Goal: Find specific page/section: Find specific page/section

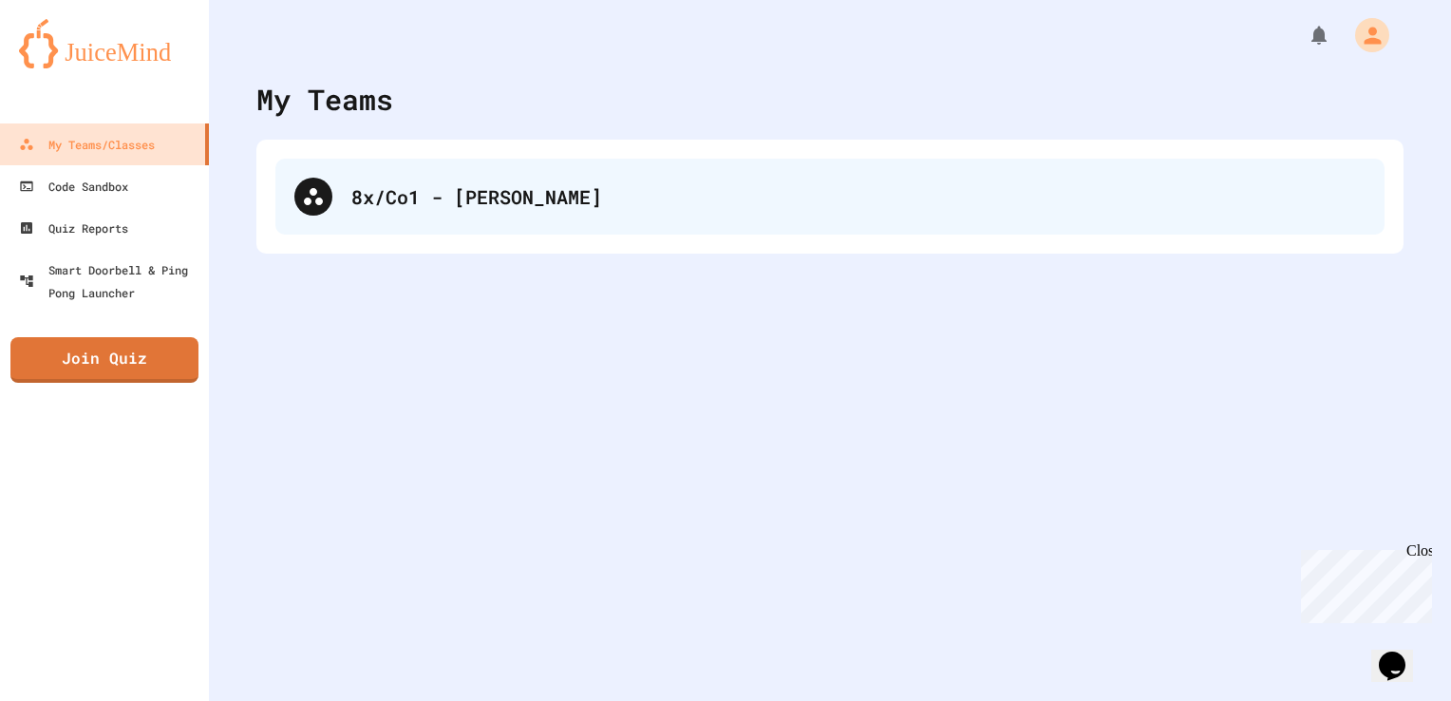
click at [527, 170] on div "8x/Co1 - [PERSON_NAME]" at bounding box center [829, 197] width 1109 height 76
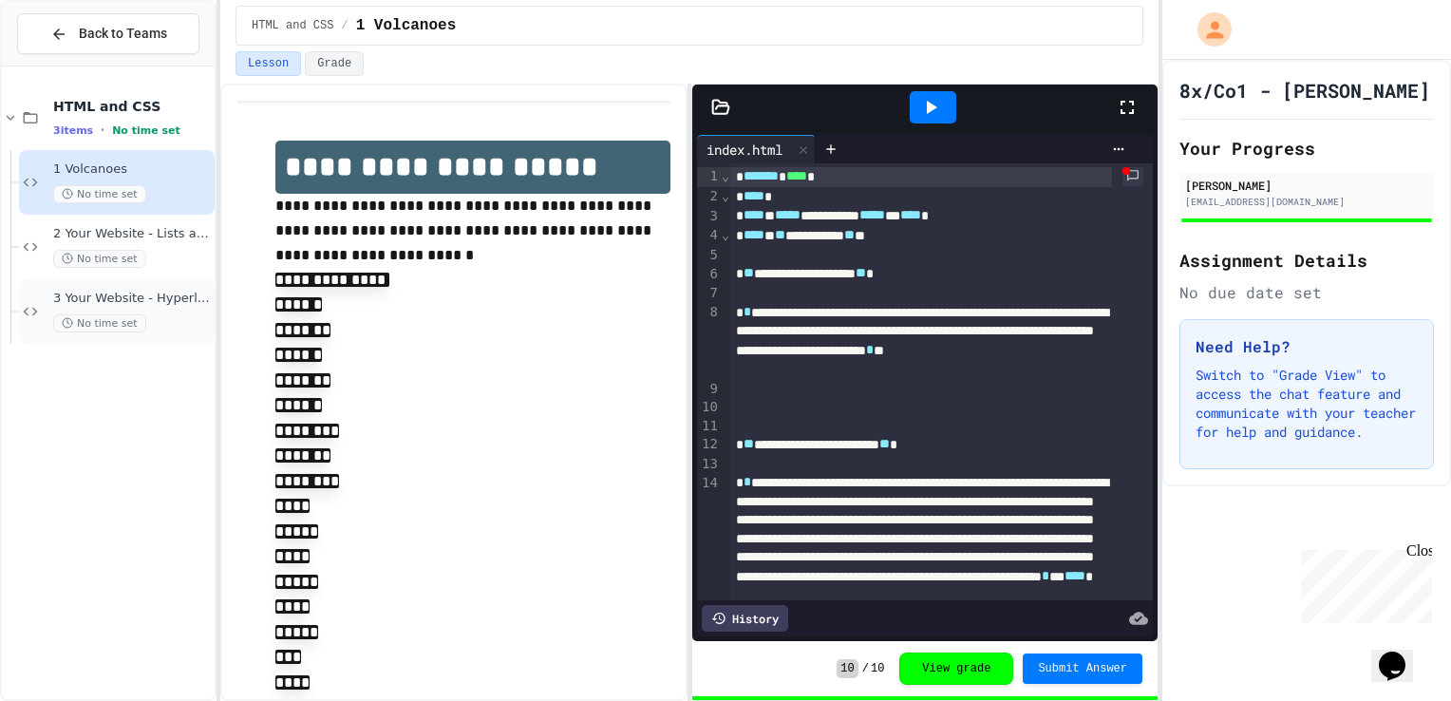
click at [110, 320] on span "No time set" at bounding box center [99, 323] width 93 height 18
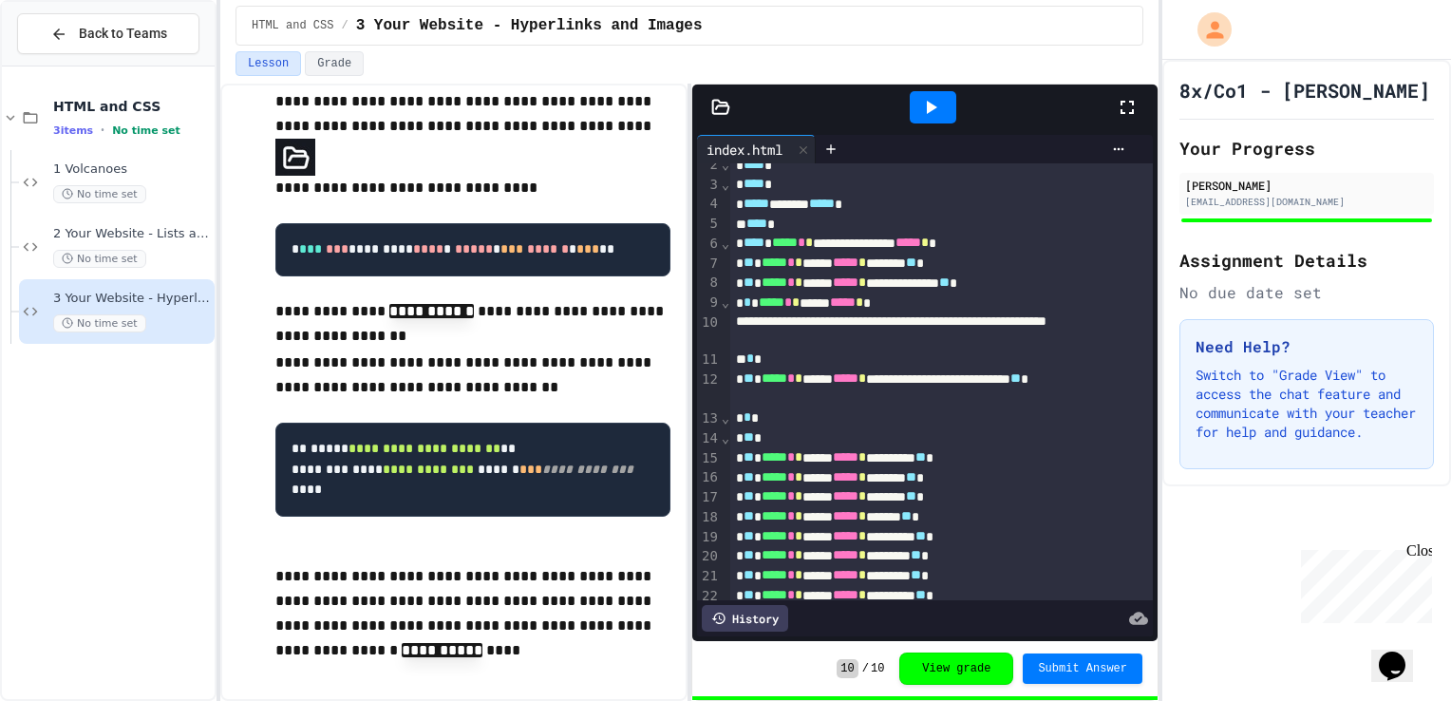
scroll to position [15, 0]
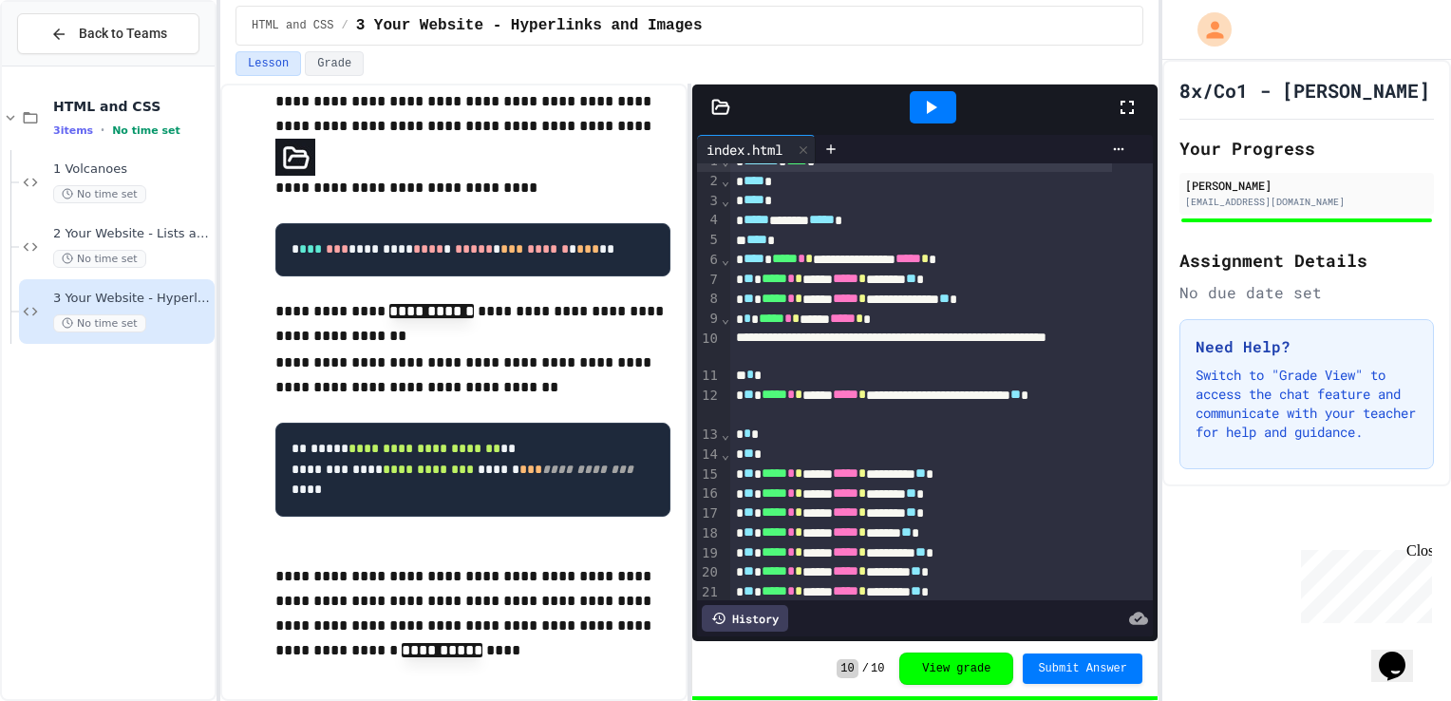
click at [949, 99] on div at bounding box center [933, 107] width 47 height 32
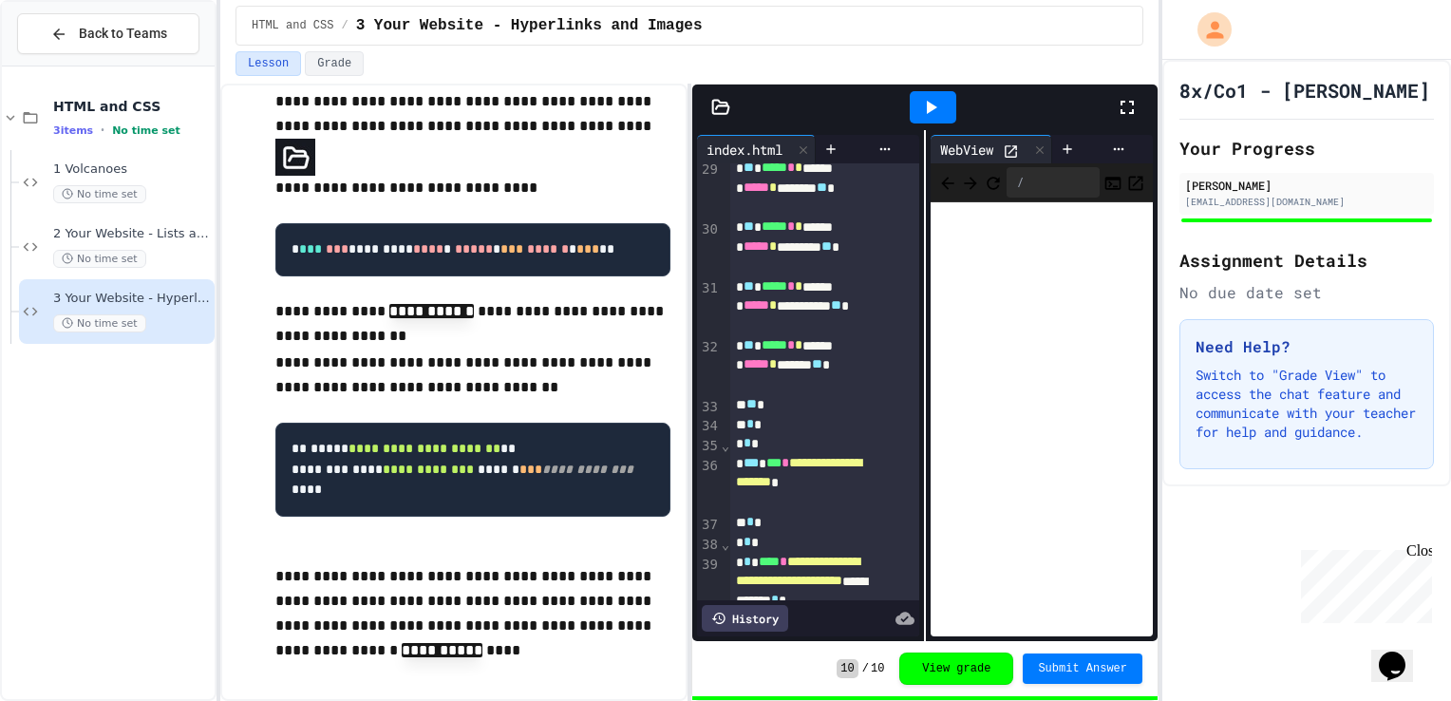
scroll to position [1327, 0]
